Goal: Find specific page/section: Find specific page/section

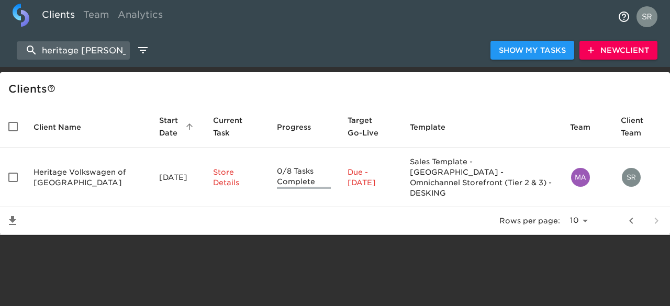
select select "10"
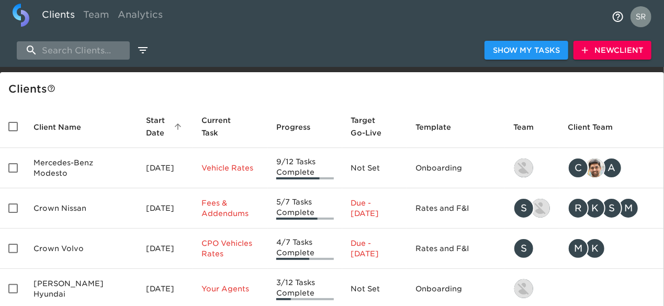
click at [96, 52] on input "search" at bounding box center [73, 50] width 113 height 18
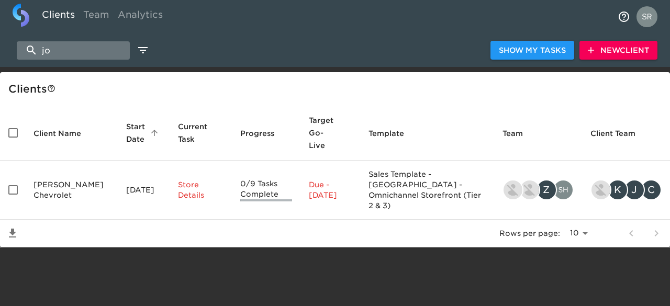
type input "j"
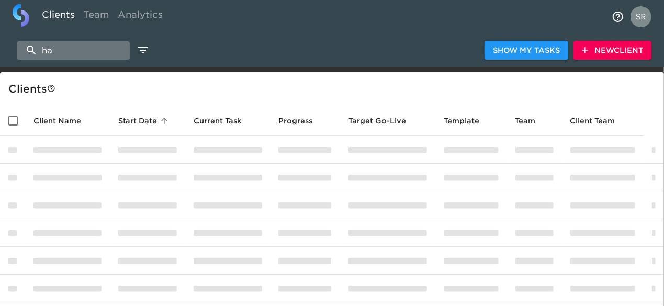
type input "h"
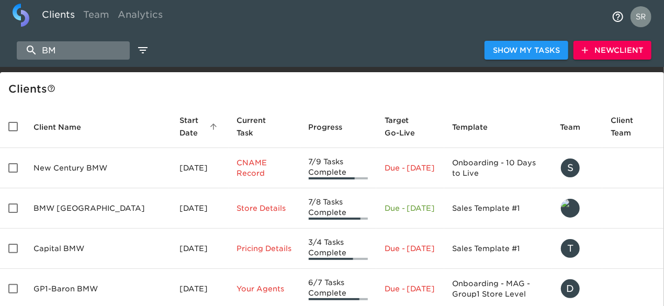
type input "B"
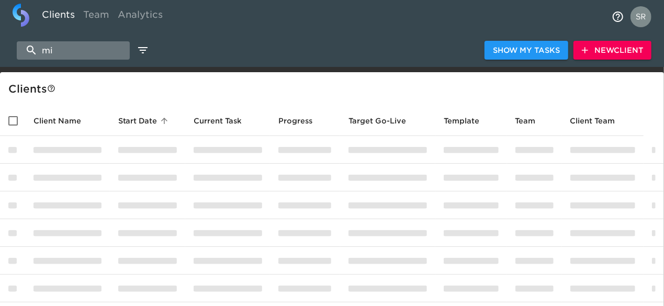
type input "m"
type input "B"
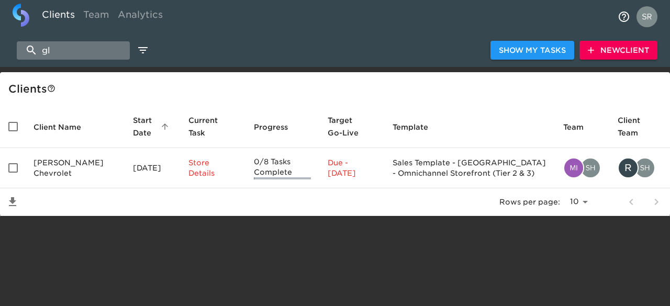
type input "g"
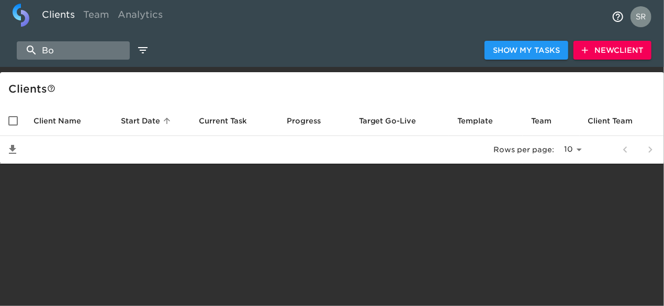
type input "B"
type input "b"
type input "f"
type input "a"
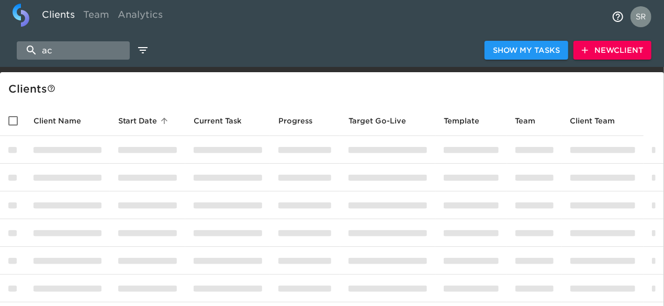
type input "a"
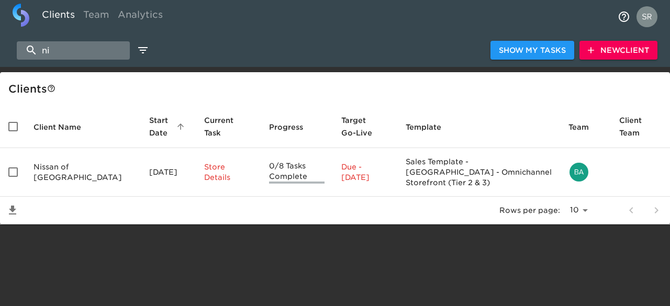
type input "n"
